Goal: Task Accomplishment & Management: Manage account settings

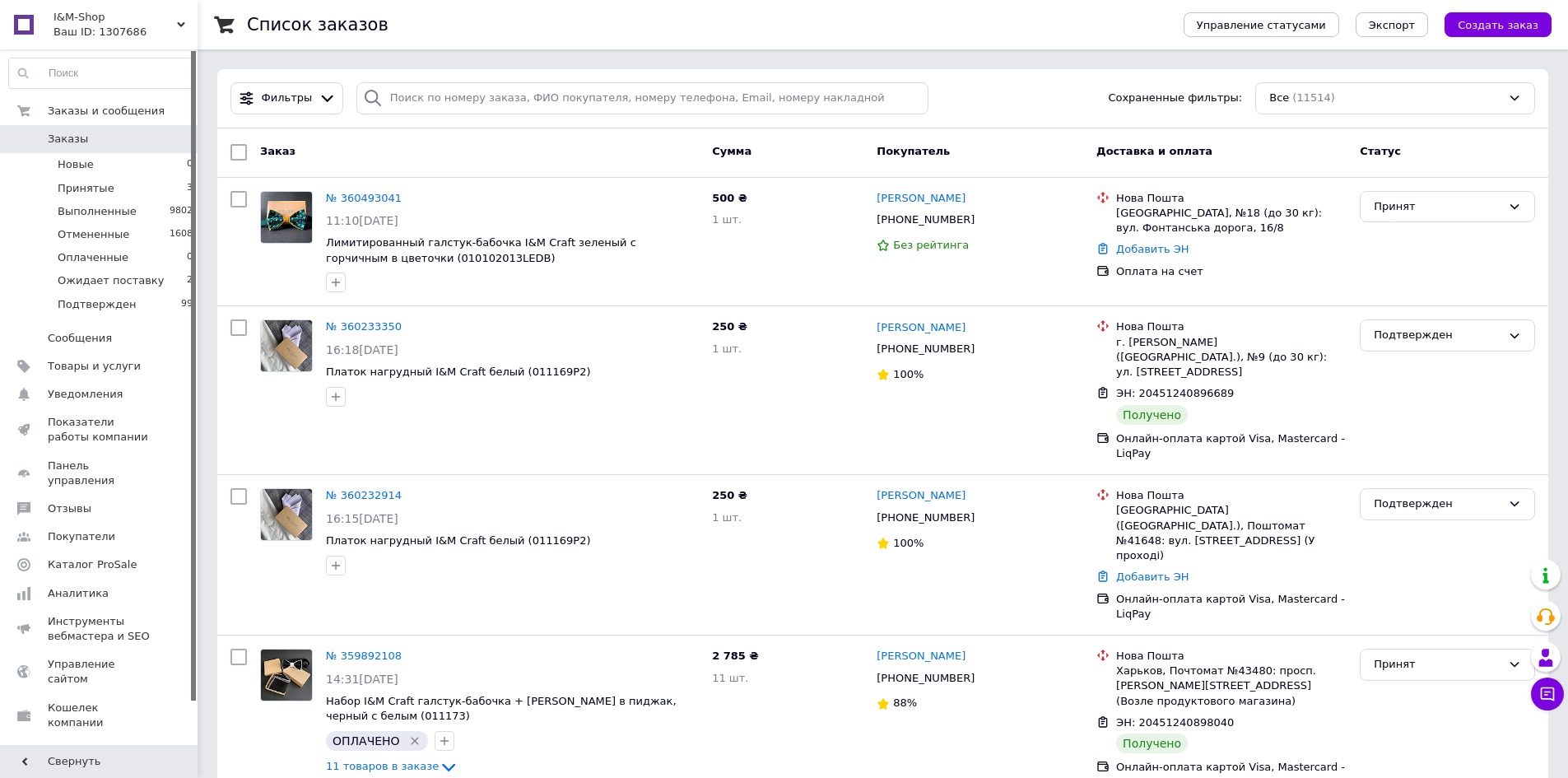
click at [85, 139] on span "Заказы" at bounding box center [100, 139] width 105 height 15
click at [64, 156] on li "Новые 0" at bounding box center [101, 165] width 202 height 23
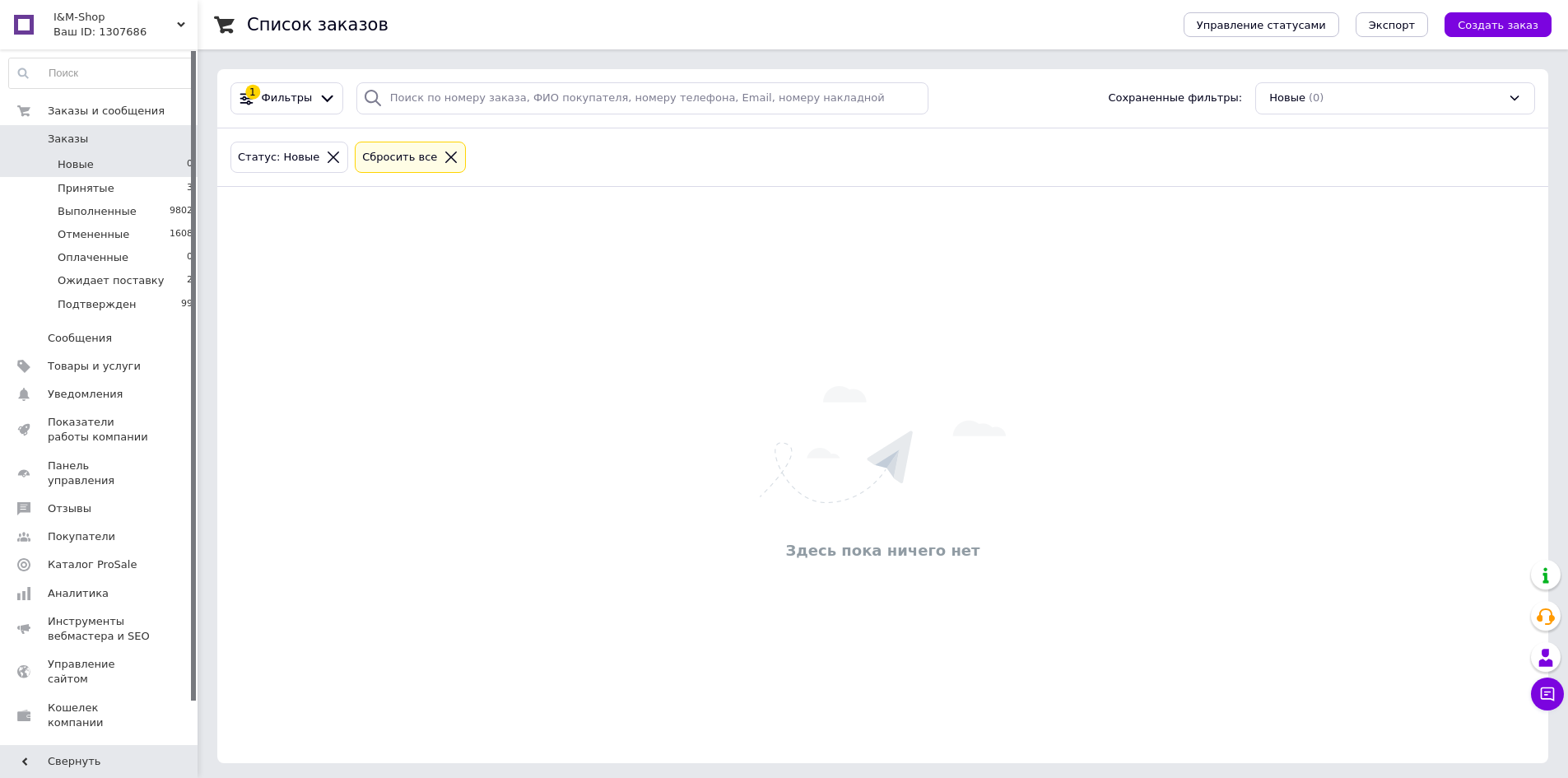
click at [67, 140] on span "Заказы" at bounding box center [68, 139] width 40 height 15
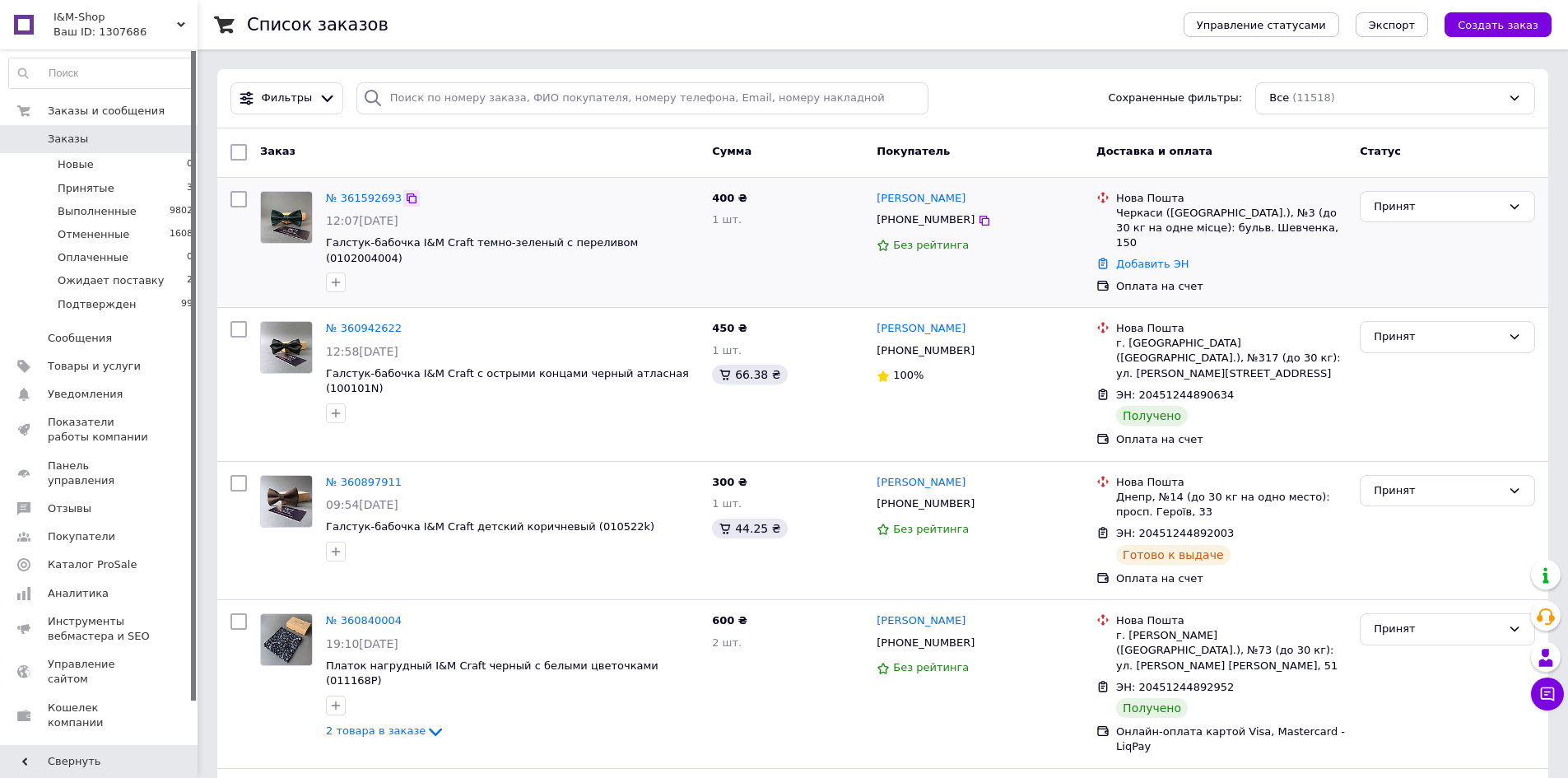
click at [406, 197] on icon at bounding box center [411, 198] width 13 height 13
drag, startPoint x: 1112, startPoint y: 212, endPoint x: 1305, endPoint y: 227, distance: 193.6
click at [1287, 231] on div "Нова Пошта Черкаси ([GEOGRAPHIC_DATA].), №3 (до 30 кг на одне місце): бульв. Ше…" at bounding box center [1221, 220] width 257 height 60
click at [1306, 227] on div "Черкаси ([GEOGRAPHIC_DATA].), №3 (до 30 кг на одне місце): бульв. Шевченка, 150" at bounding box center [1232, 228] width 230 height 45
drag, startPoint x: 1247, startPoint y: 232, endPoint x: 1112, endPoint y: 216, distance: 135.9
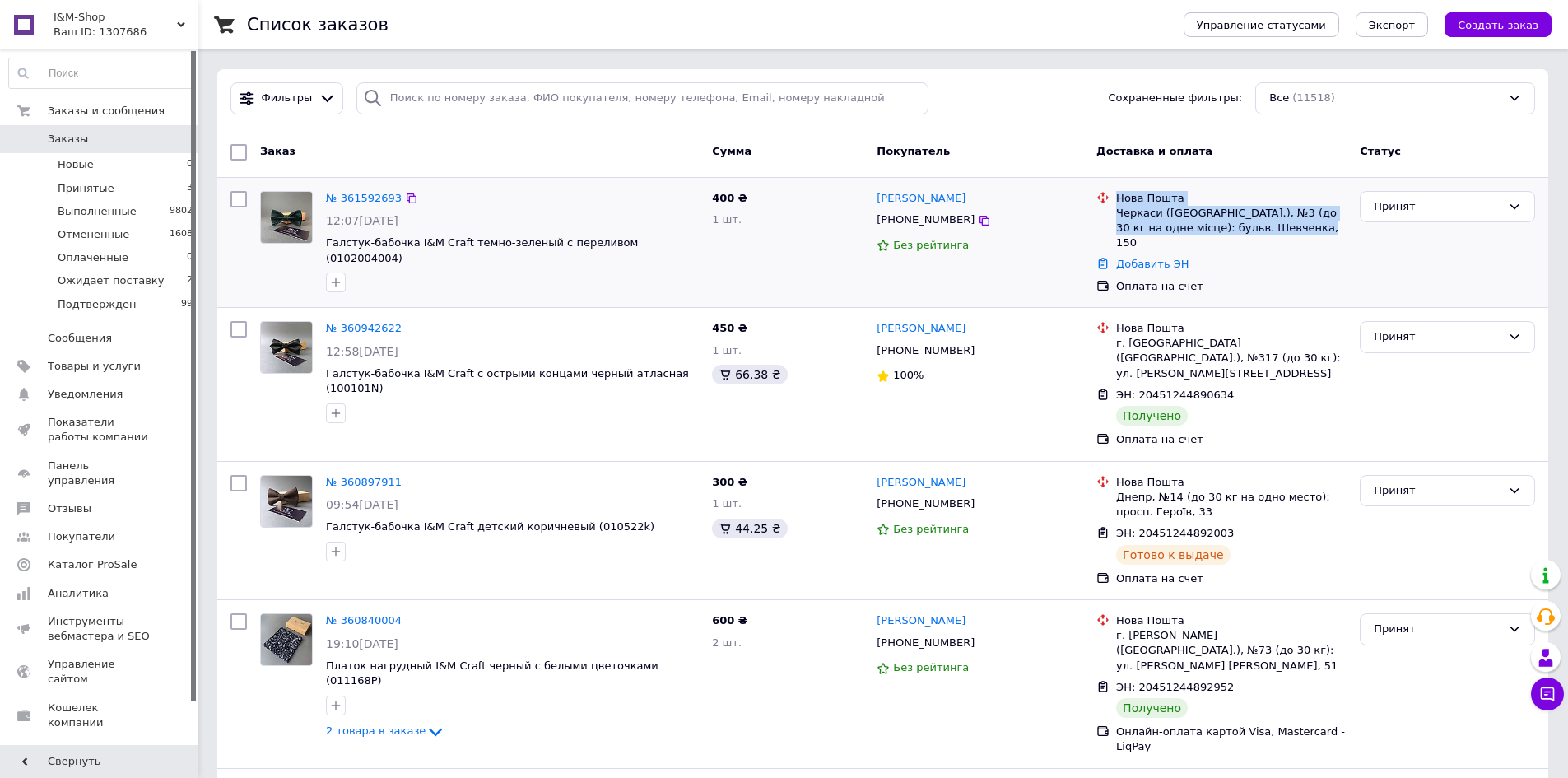
click at [1112, 216] on div "Нова Пошта Черкаси ([GEOGRAPHIC_DATA].), №3 (до 30 кг на одне місце): бульв. Ше…" at bounding box center [1221, 220] width 257 height 60
click at [1136, 210] on div "Черкаси ([GEOGRAPHIC_DATA].), №3 (до 30 кг на одне місце): бульв. Шевченка, 150" at bounding box center [1232, 228] width 230 height 45
drag, startPoint x: 1117, startPoint y: 213, endPoint x: 1321, endPoint y: 223, distance: 204.2
click at [1321, 223] on div "Черкаси ([GEOGRAPHIC_DATA].), №3 (до 30 кг на одне місце): бульв. Шевченка, 150" at bounding box center [1232, 228] width 230 height 45
copy div "Черкаси ([GEOGRAPHIC_DATA].), №3 (до 30 кг на одне місце): бульв. Шевченка, 150"
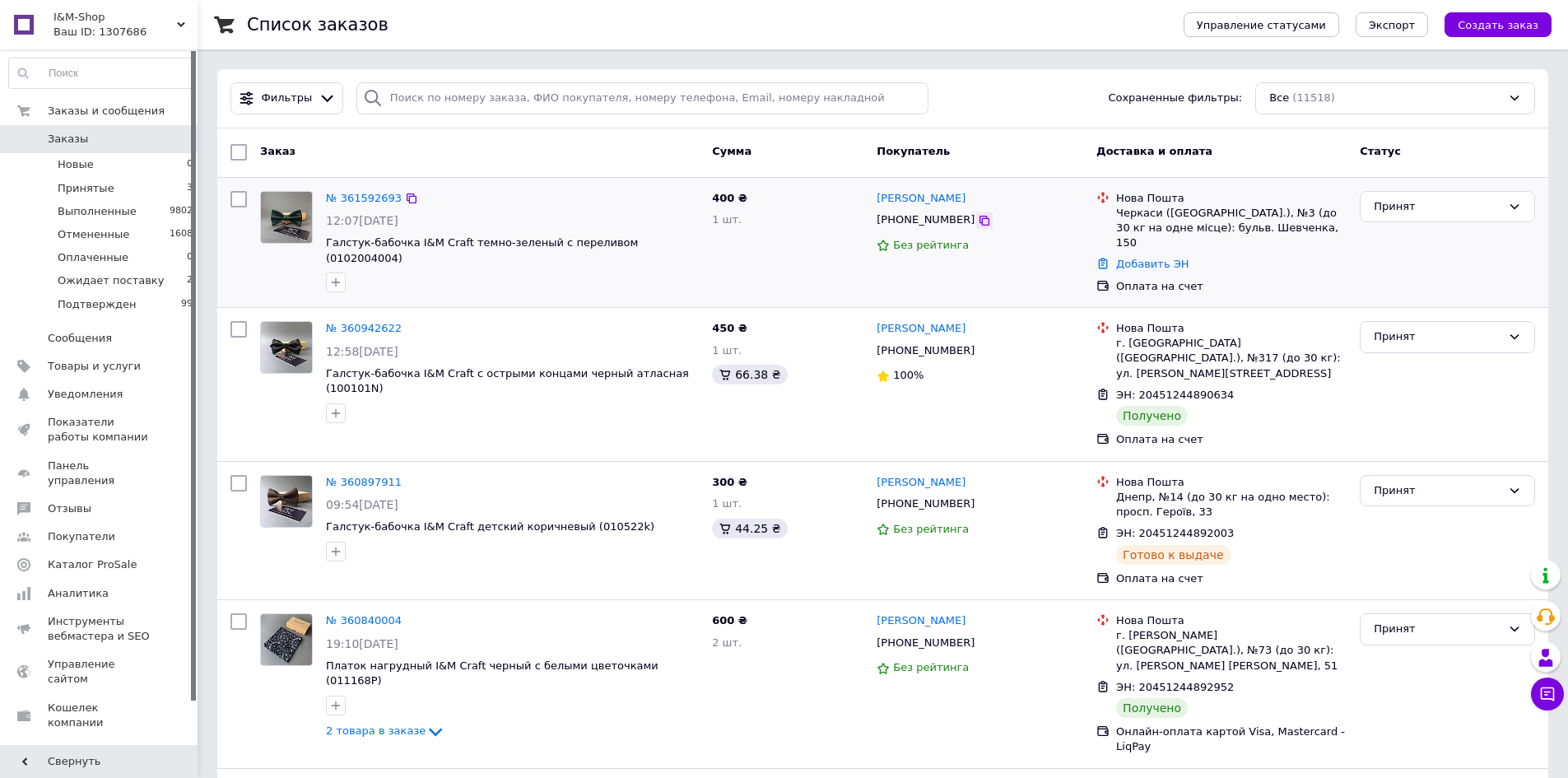
click at [980, 221] on icon at bounding box center [984, 220] width 10 height 10
drag, startPoint x: 938, startPoint y: 199, endPoint x: 878, endPoint y: 203, distance: 60.1
click at [878, 203] on div "[PERSON_NAME]" at bounding box center [980, 199] width 210 height 19
copy link "[PERSON_NAME]"
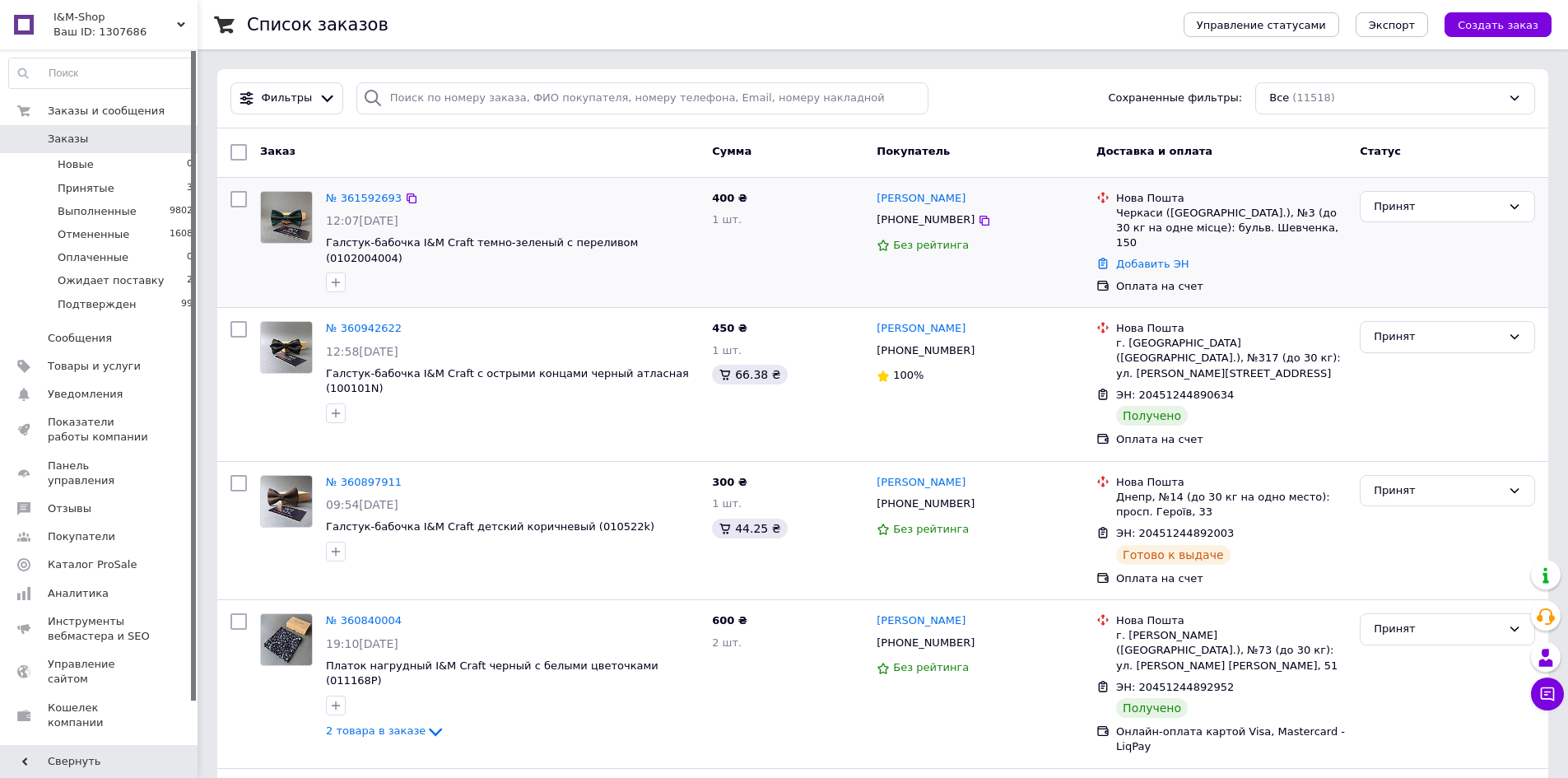
click at [1136, 213] on div "Черкаси ([GEOGRAPHIC_DATA].), №3 (до 30 кг на одне місце): бульв. Шевченка, 150" at bounding box center [1232, 228] width 230 height 45
copy div "Черкаси"
